Goal: Task Accomplishment & Management: Manage account settings

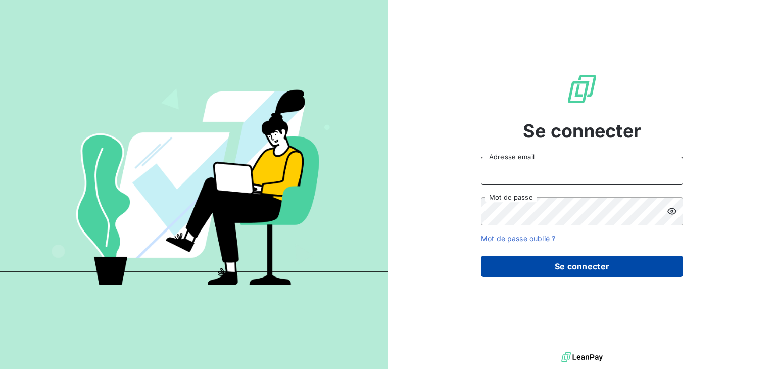
type input "[EMAIL_ADDRESS][DOMAIN_NAME]"
click at [590, 271] on button "Se connecter" at bounding box center [582, 266] width 202 height 21
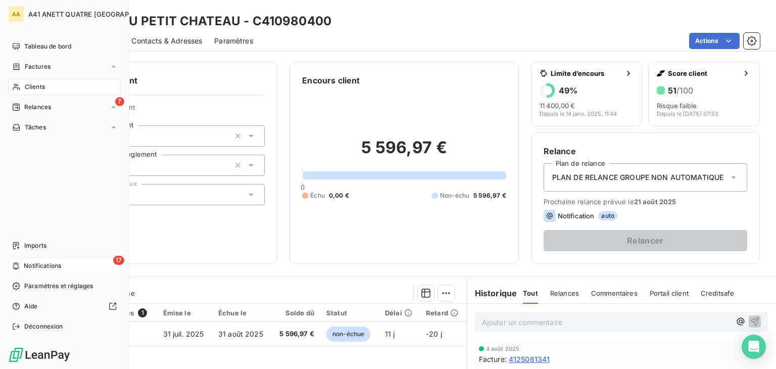
click at [40, 263] on span "Notifications" at bounding box center [42, 265] width 37 height 9
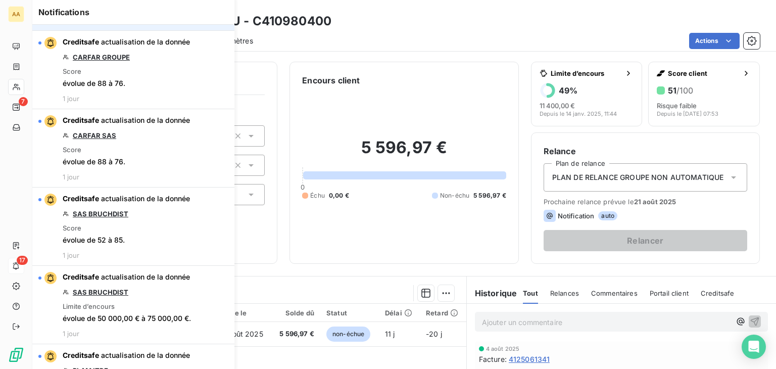
scroll to position [152, 0]
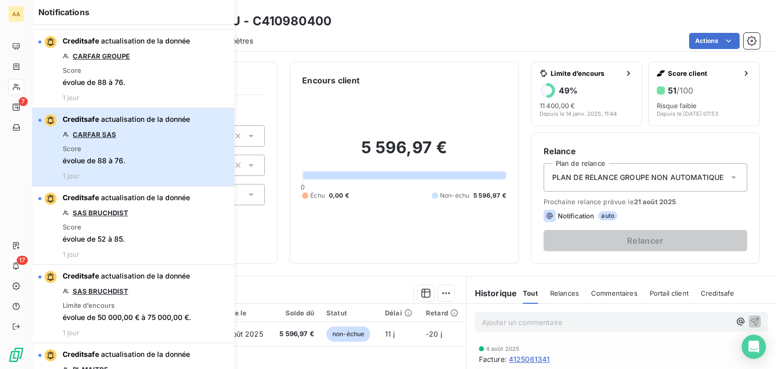
click at [151, 118] on span "actualisation de la donnée" at bounding box center [145, 119] width 89 height 9
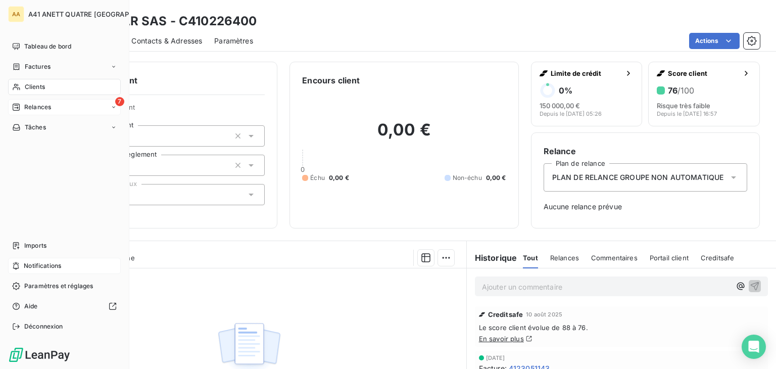
click at [30, 105] on span "Relances" at bounding box center [37, 107] width 27 height 9
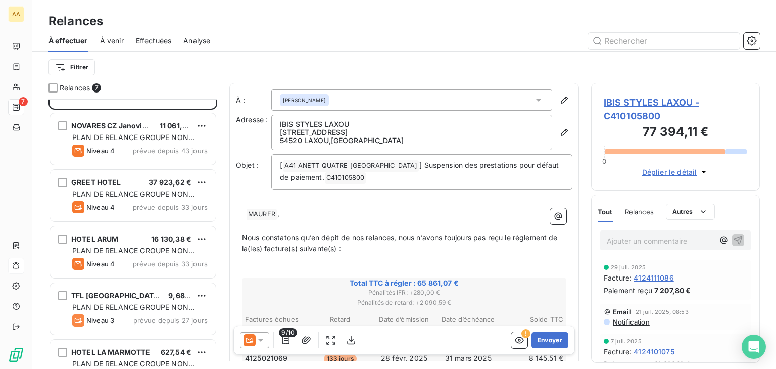
scroll to position [126, 0]
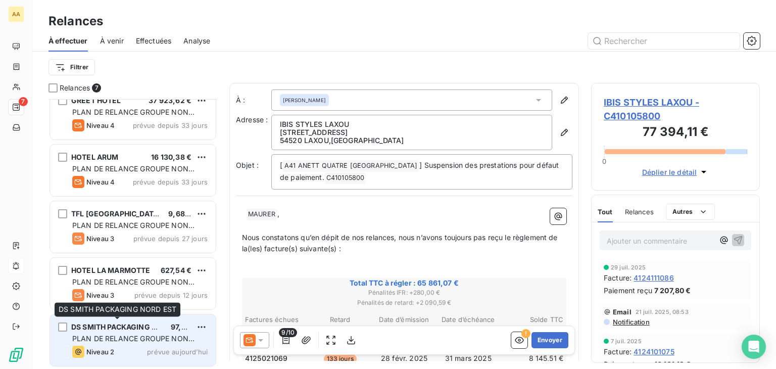
click at [154, 326] on span "DS SMITH PACKAGING NORD EST" at bounding box center [129, 326] width 117 height 9
